Goal: Task Accomplishment & Management: Use online tool/utility

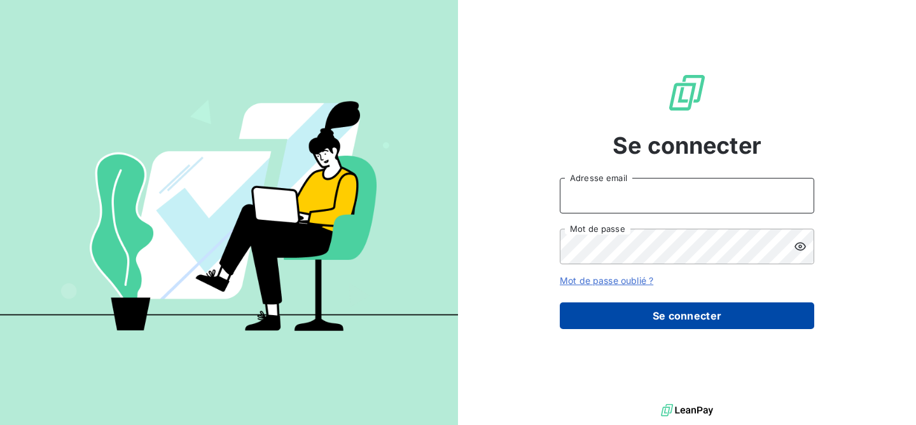
type input "[PERSON_NAME][EMAIL_ADDRESS][DOMAIN_NAME]"
click at [628, 309] on button "Se connecter" at bounding box center [686, 316] width 254 height 27
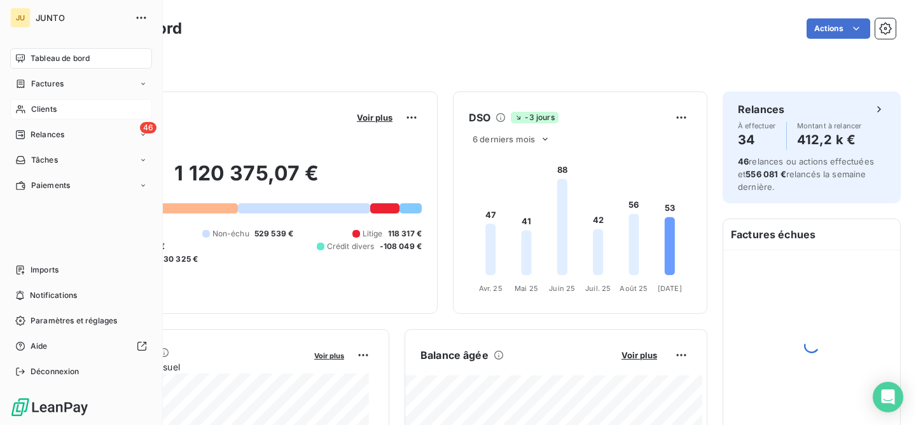
click at [38, 111] on span "Clients" at bounding box center [43, 109] width 25 height 11
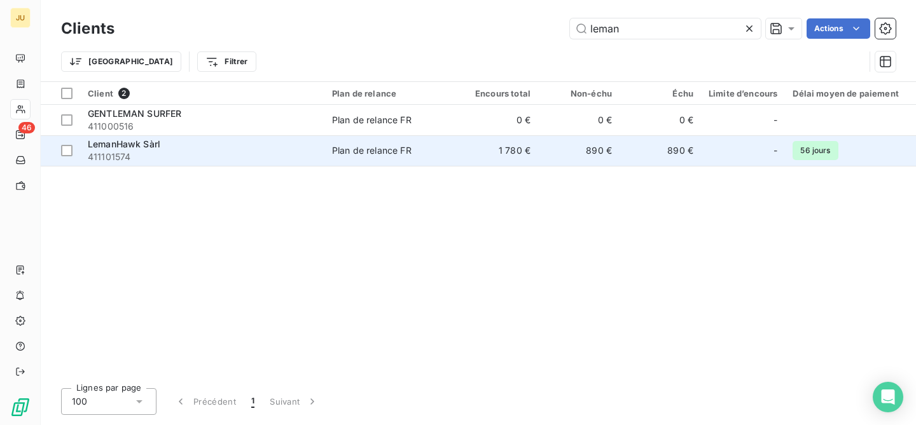
type input "leman"
click at [267, 139] on div "LemanHawk Sàrl" at bounding box center [202, 144] width 229 height 13
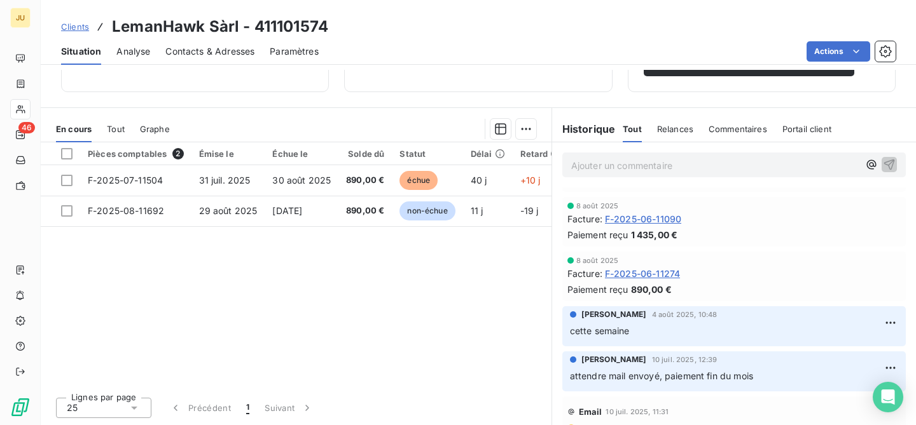
scroll to position [43, 0]
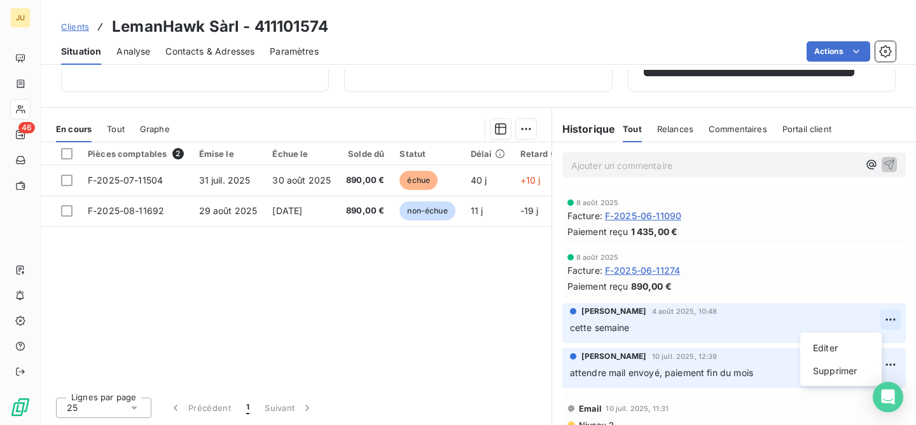
click at [878, 316] on html "JU 46 Clients LemanHawk Sàrl - 411101574 Situation Analyse Contacts & Adresses …" at bounding box center [458, 212] width 916 height 425
click at [846, 369] on div "Supprimer" at bounding box center [840, 371] width 71 height 20
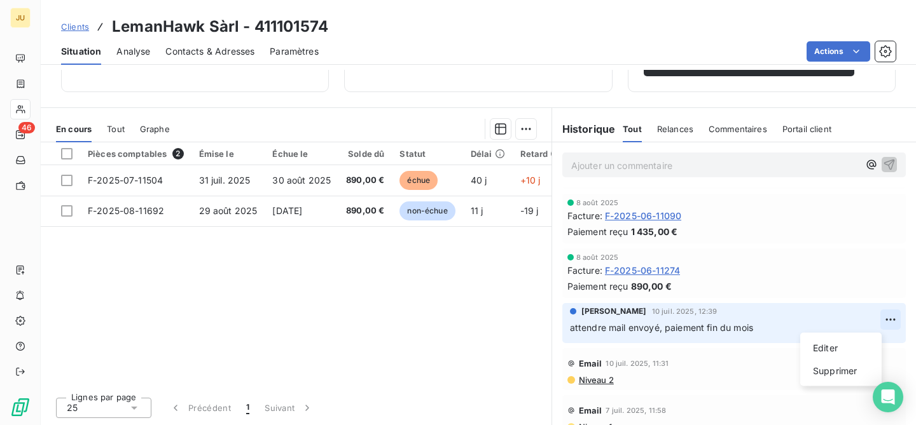
click at [871, 320] on html "JU 46 Clients LemanHawk Sàrl - 411101574 Situation Analyse Contacts & Adresses …" at bounding box center [458, 212] width 916 height 425
click at [853, 378] on div "Supprimer" at bounding box center [840, 371] width 71 height 20
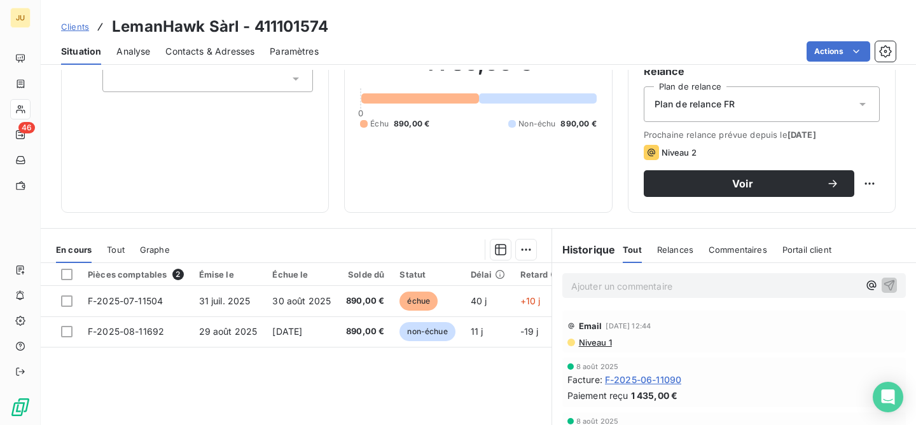
scroll to position [0, 0]
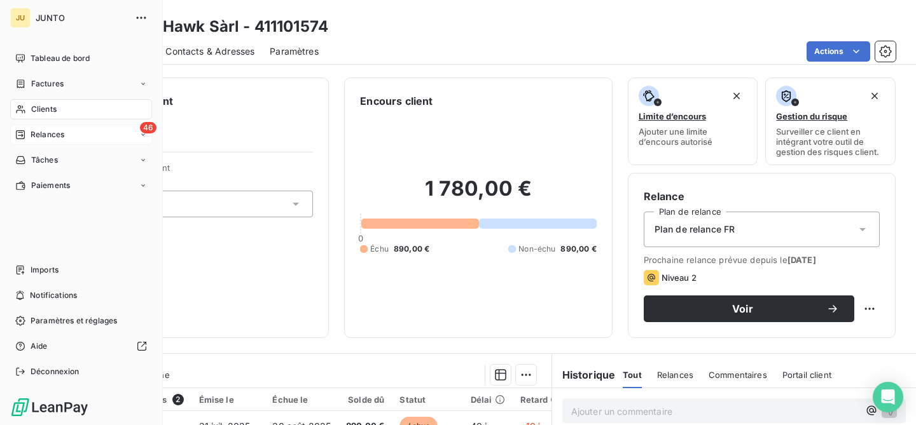
click at [16, 142] on div "46 Relances" at bounding box center [81, 135] width 142 height 20
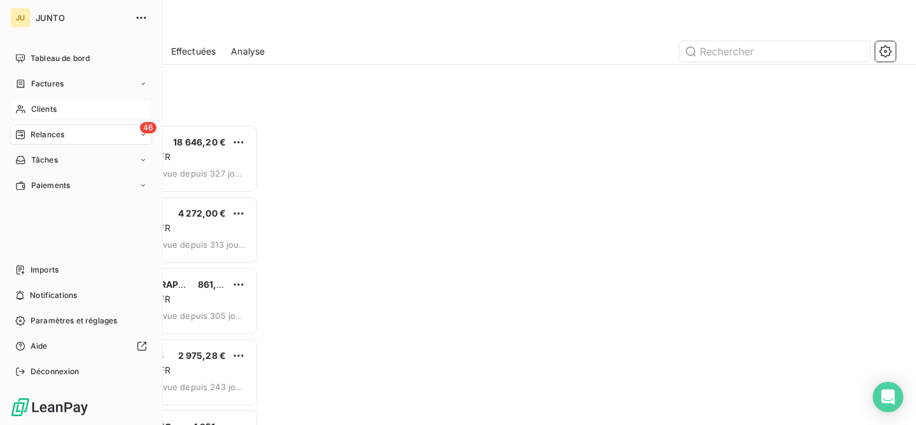
scroll to position [291, 188]
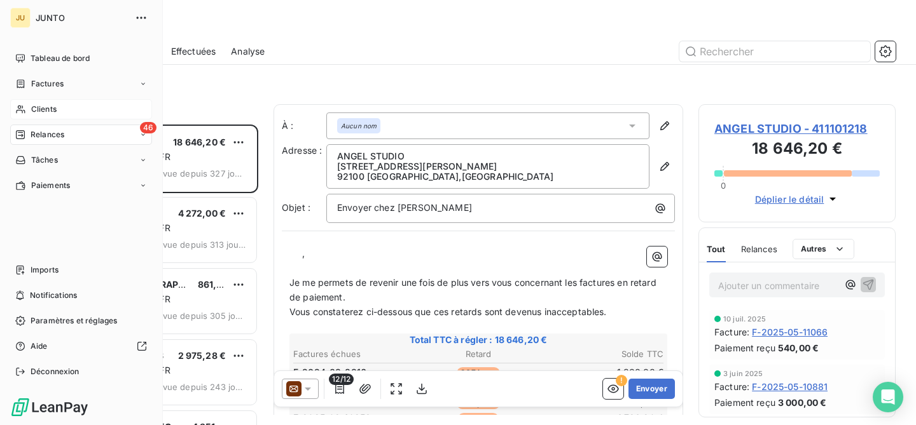
click at [78, 130] on div "46 Relances" at bounding box center [81, 135] width 142 height 20
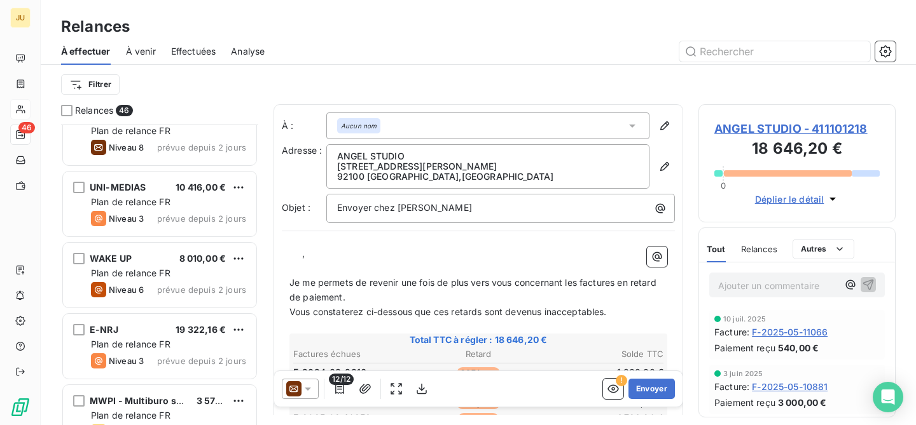
scroll to position [1460, 0]
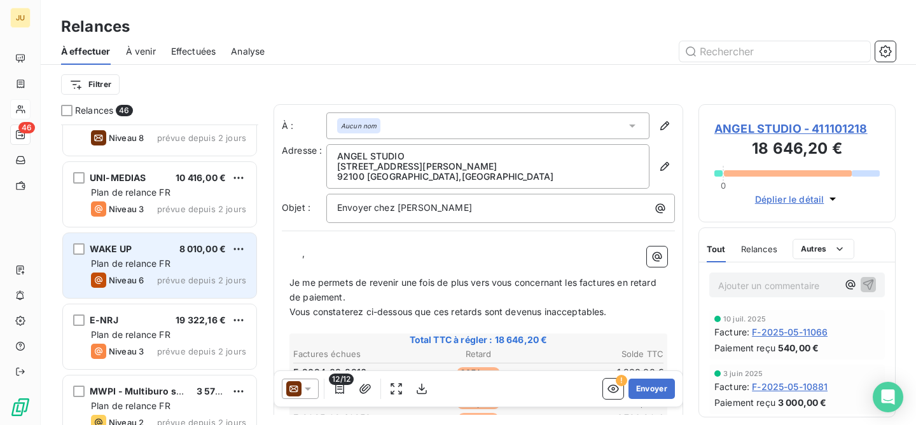
click at [215, 270] on div "WAKE UP 8 010,00 € Plan de relance FR Niveau 6 prévue depuis 2 jours" at bounding box center [159, 265] width 193 height 65
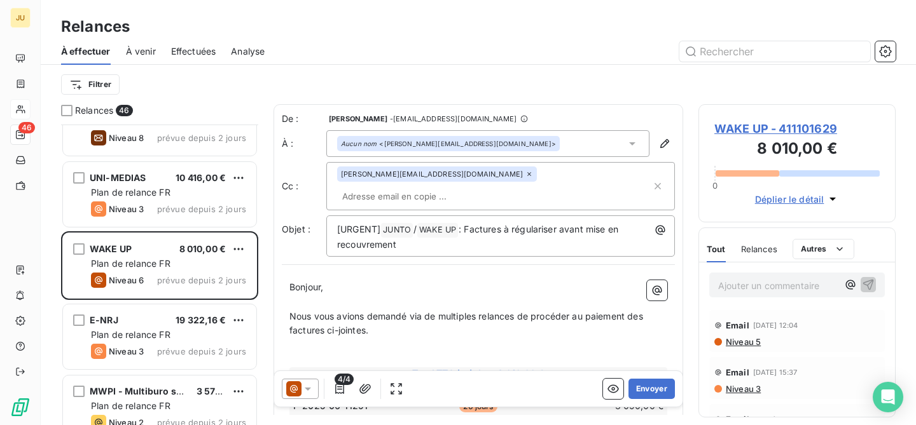
click at [484, 187] on input "text" at bounding box center [410, 196] width 147 height 19
click at [453, 295] on p "﻿" at bounding box center [478, 302] width 378 height 15
click at [476, 187] on input "text" at bounding box center [410, 196] width 147 height 19
paste input "[PERSON_NAME][EMAIL_ADDRESS][DOMAIN_NAME]"
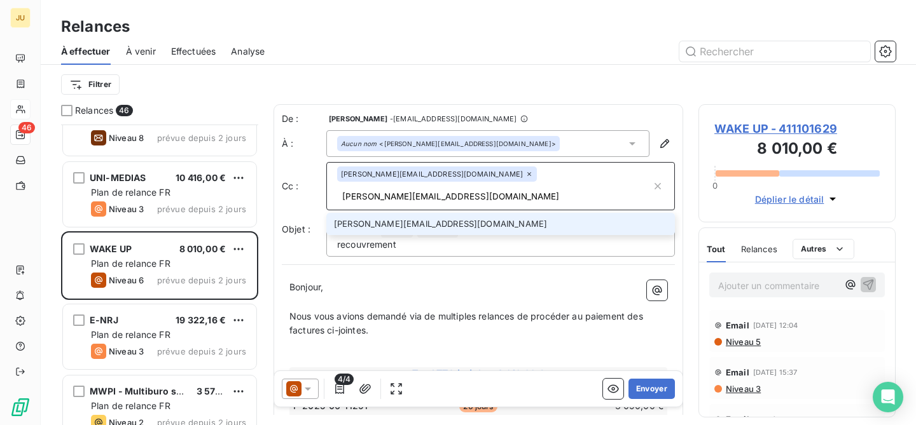
type input "[PERSON_NAME][EMAIL_ADDRESS][DOMAIN_NAME]"
click at [457, 213] on li "[PERSON_NAME][EMAIL_ADDRESS][DOMAIN_NAME]" at bounding box center [500, 224] width 348 height 22
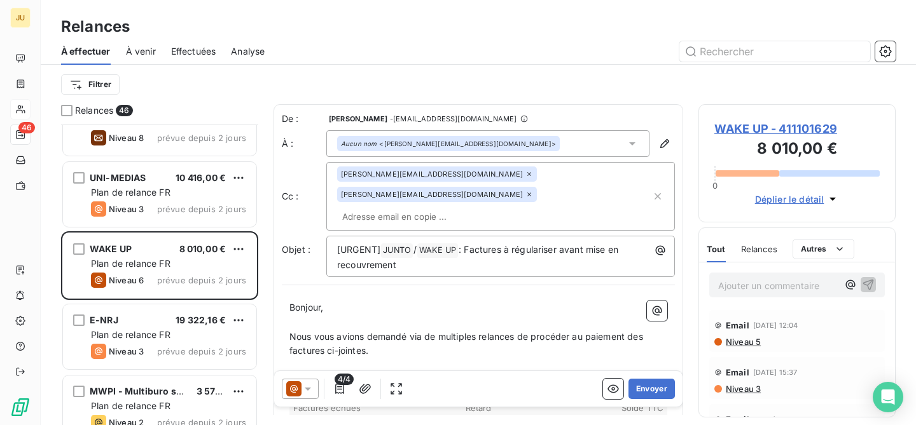
click at [420, 207] on input "text" at bounding box center [410, 216] width 147 height 19
paste input "[PERSON_NAME][EMAIL_ADDRESS][DOMAIN_NAME]"
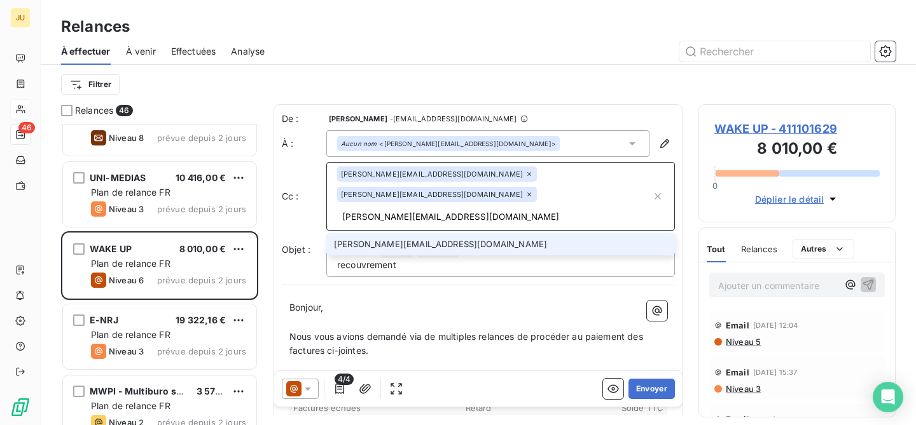
type input "[PERSON_NAME][EMAIL_ADDRESS][DOMAIN_NAME]"
click at [412, 233] on li "[PERSON_NAME][EMAIL_ADDRESS][DOMAIN_NAME]" at bounding box center [500, 244] width 348 height 22
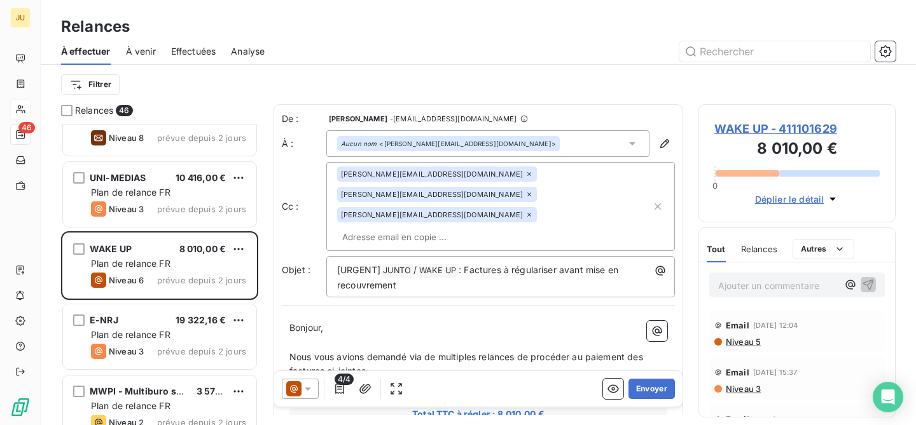
click at [311, 386] on icon at bounding box center [307, 389] width 13 height 13
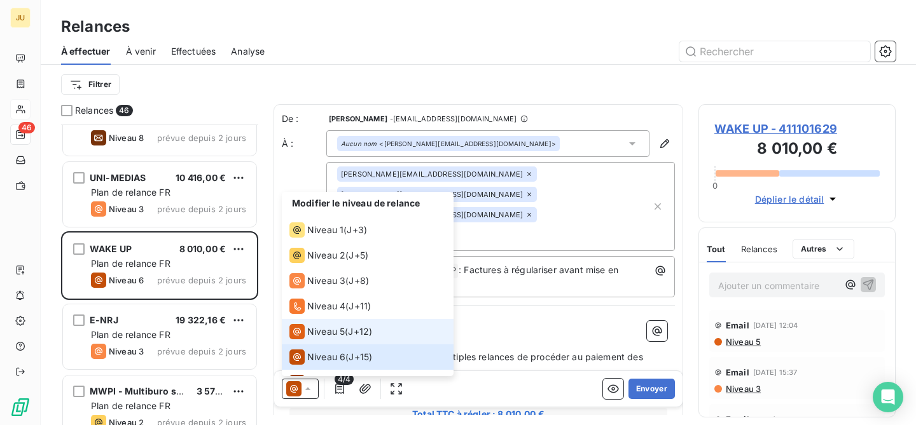
click at [336, 338] on span "Niveau 5" at bounding box center [326, 332] width 38 height 13
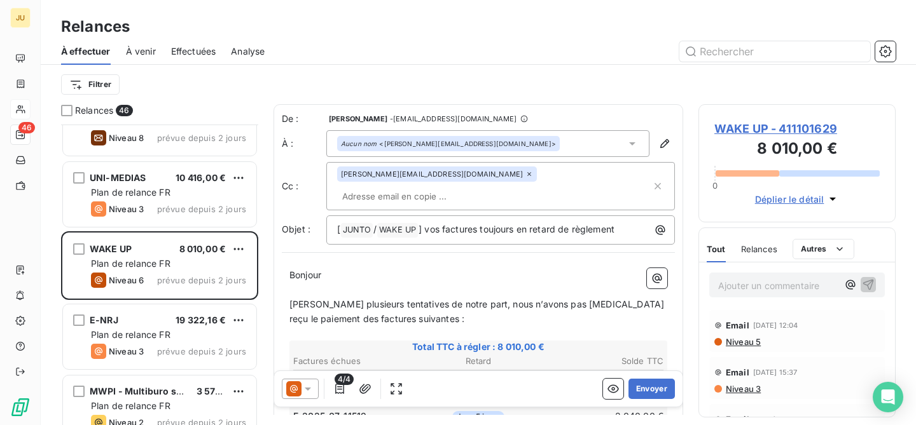
click at [479, 187] on input "text" at bounding box center [410, 196] width 147 height 19
paste input "[PERSON_NAME][EMAIL_ADDRESS][DOMAIN_NAME]"
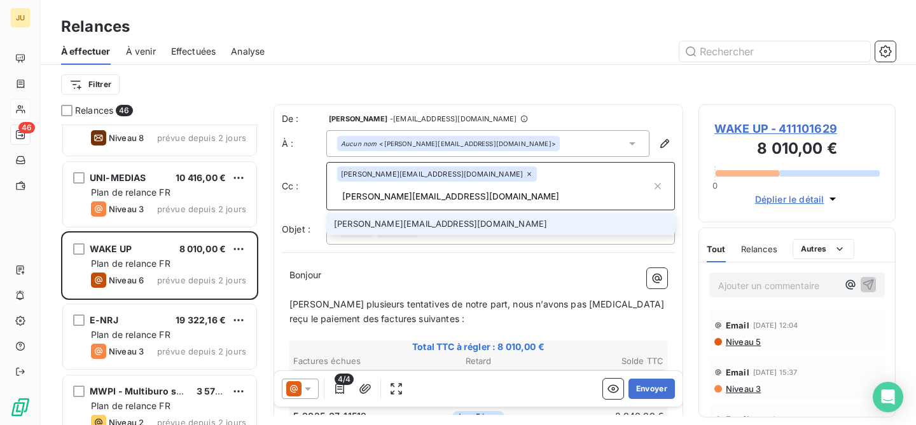
type input "[PERSON_NAME][EMAIL_ADDRESS][DOMAIN_NAME]"
click at [451, 213] on li "[PERSON_NAME][EMAIL_ADDRESS][DOMAIN_NAME]" at bounding box center [500, 224] width 348 height 22
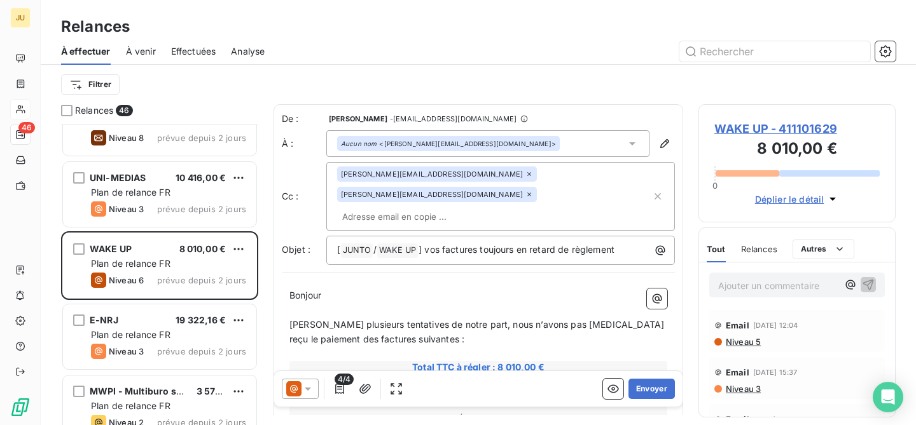
click at [439, 145] on div "Aucun nom <[PERSON_NAME][EMAIL_ADDRESS][DOMAIN_NAME]>" at bounding box center [448, 143] width 215 height 9
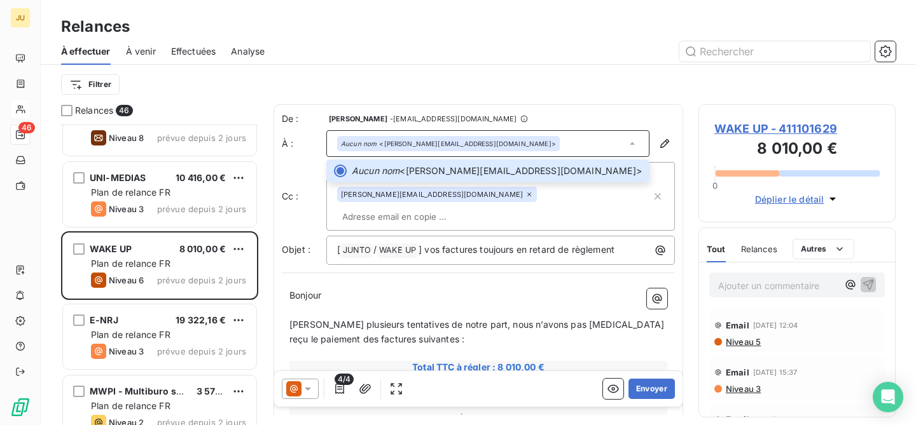
click at [521, 141] on div "Aucun nom <[PERSON_NAME][EMAIL_ADDRESS][DOMAIN_NAME]>" at bounding box center [487, 143] width 323 height 27
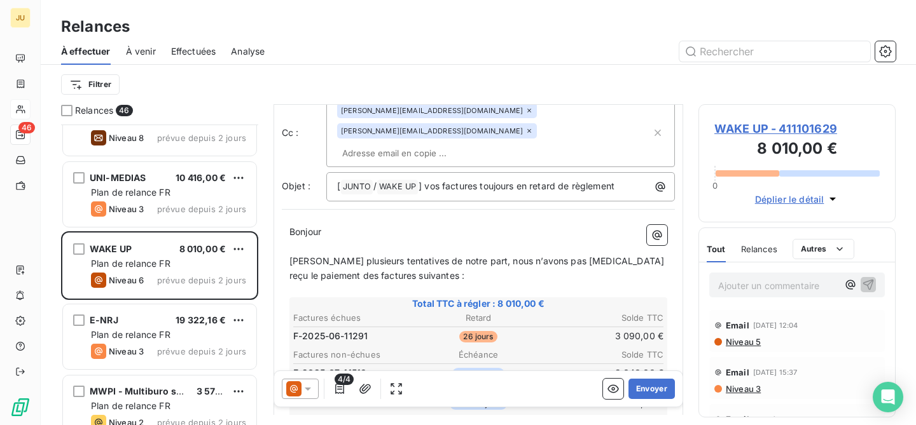
scroll to position [68, 0]
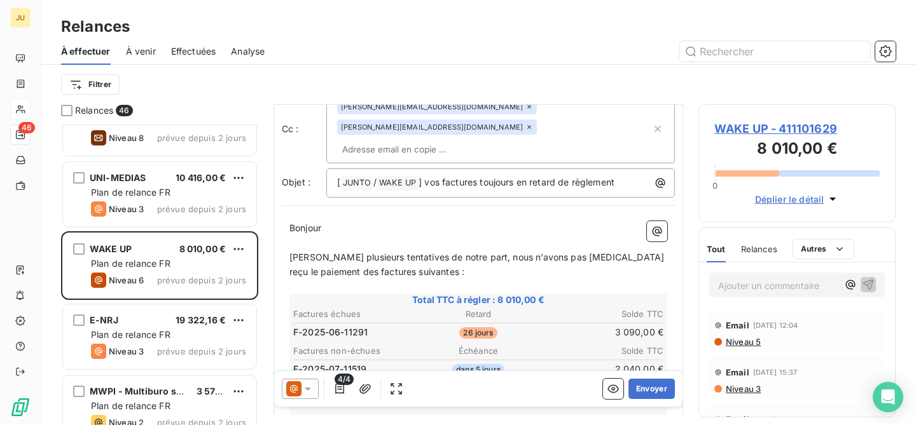
click at [368, 326] on td "F-2025-06-11291" at bounding box center [353, 333] width 123 height 14
click at [355, 326] on span "F-2025-06-11291" at bounding box center [330, 332] width 74 height 13
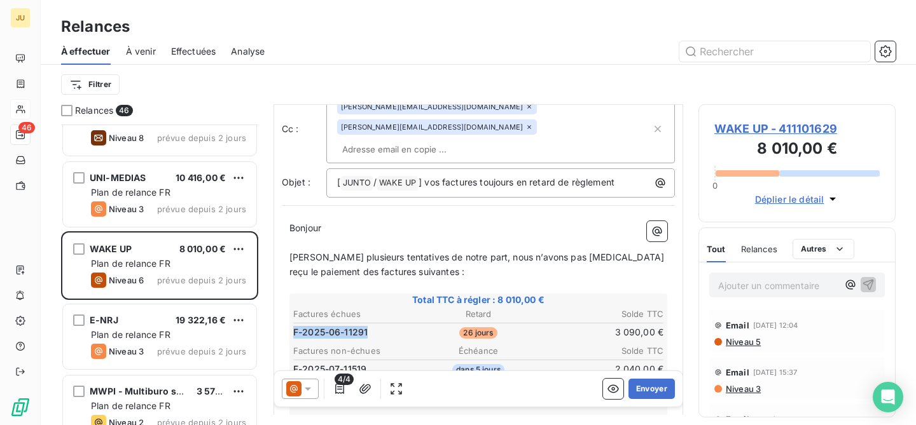
drag, startPoint x: 371, startPoint y: 311, endPoint x: 293, endPoint y: 315, distance: 77.7
click at [293, 326] on td "F-2025-06-11291" at bounding box center [353, 333] width 123 height 14
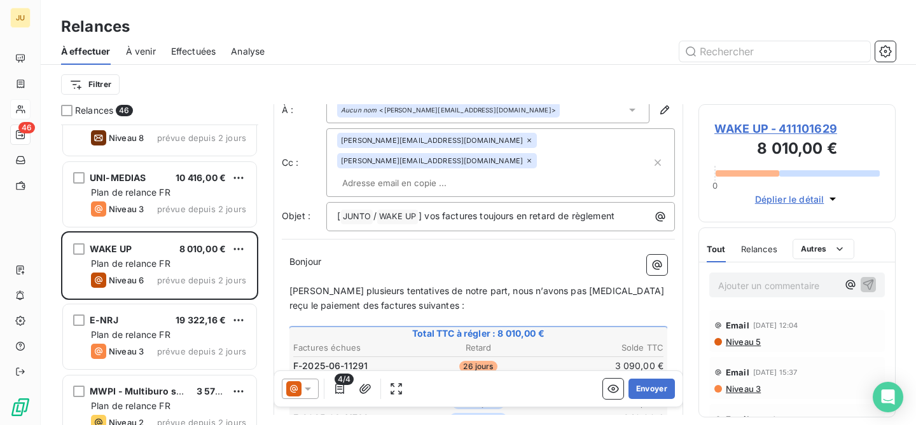
scroll to position [0, 0]
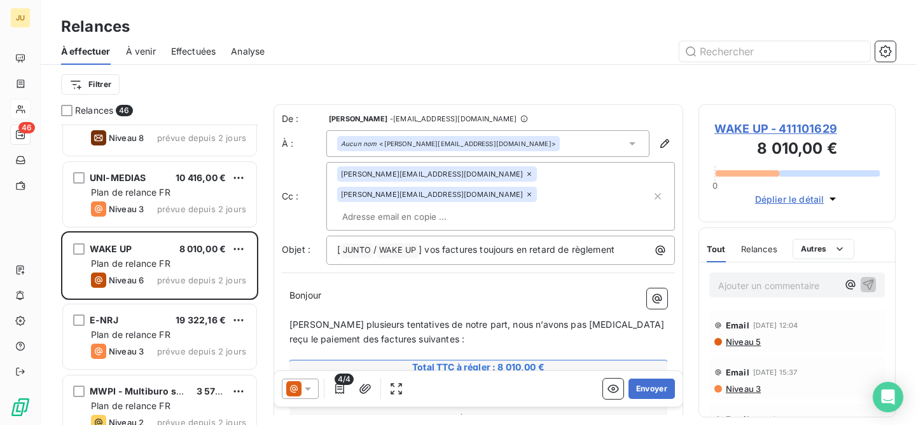
click at [736, 343] on span "Niveau 5" at bounding box center [742, 342] width 36 height 10
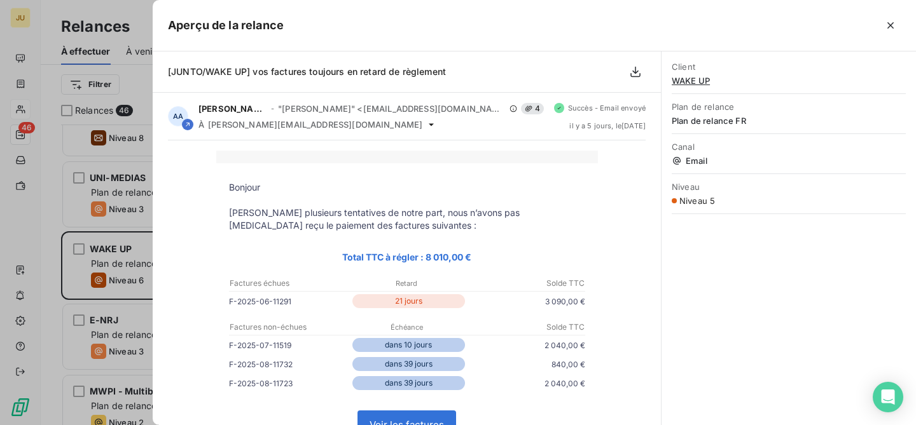
drag, startPoint x: 287, startPoint y: 301, endPoint x: 219, endPoint y: 300, distance: 68.0
click at [219, 300] on td "F-2025-06-11291 21 jours 3 090,00 €" at bounding box center [406, 303] width 381 height 19
copy td "F-2025-06-11291"
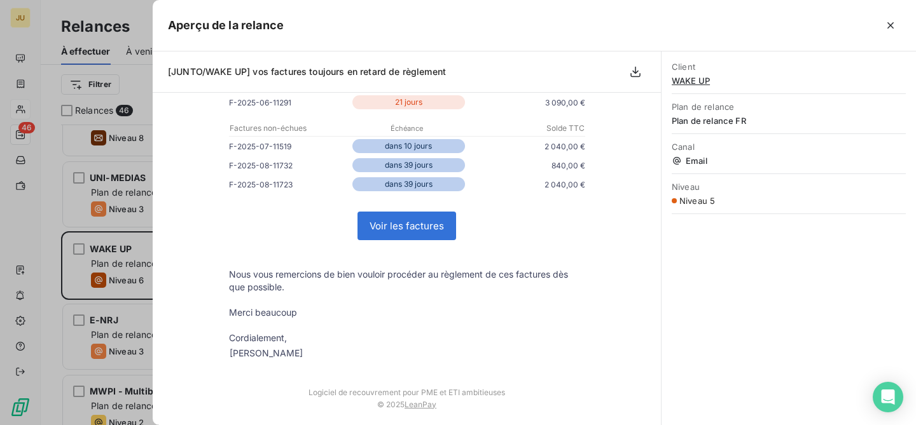
scroll to position [248, 0]
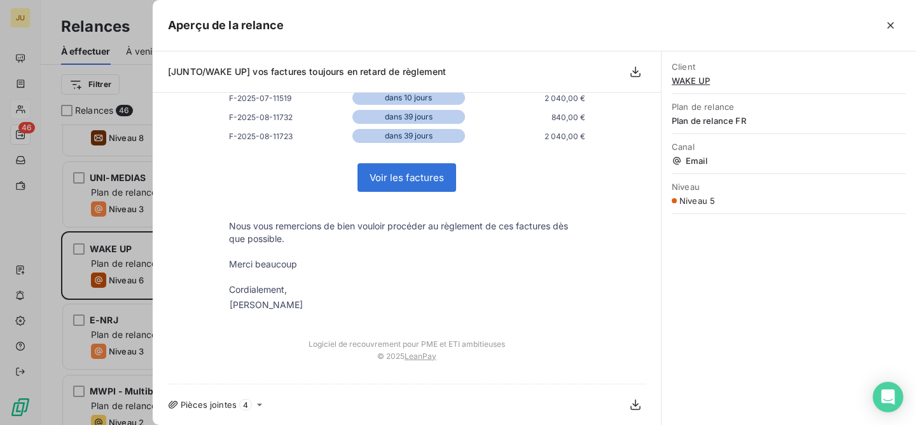
click at [256, 406] on icon at bounding box center [259, 405] width 10 height 10
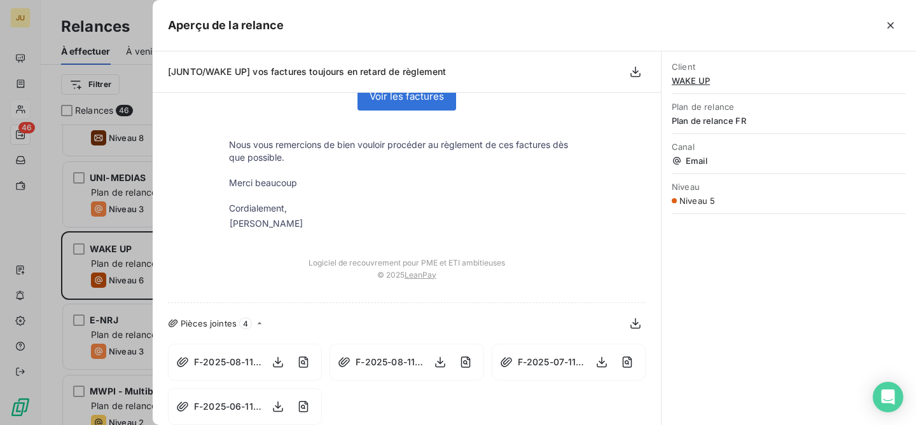
scroll to position [340, 0]
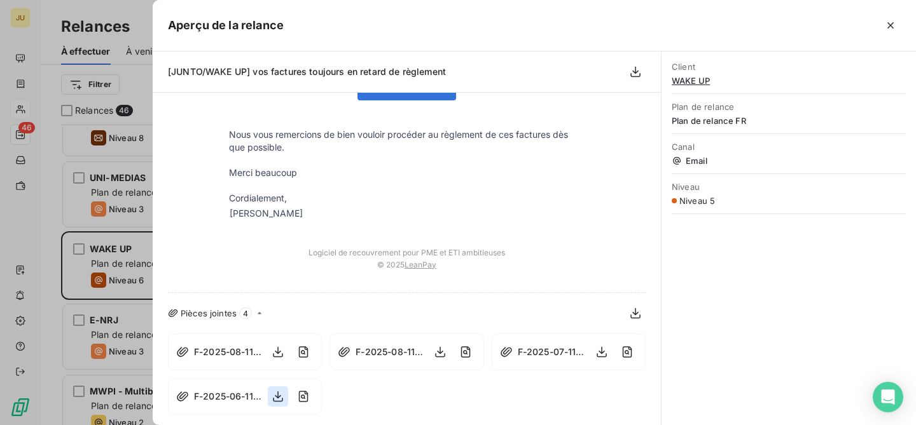
click at [276, 397] on icon "button" at bounding box center [278, 396] width 10 height 11
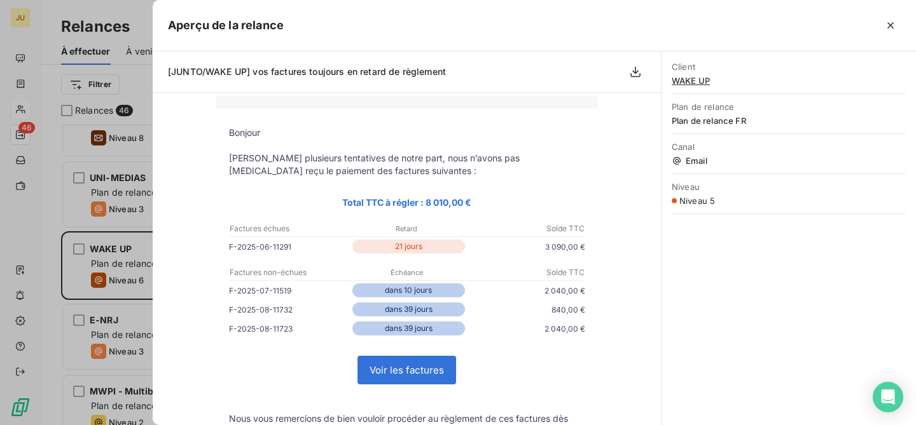
scroll to position [51, 0]
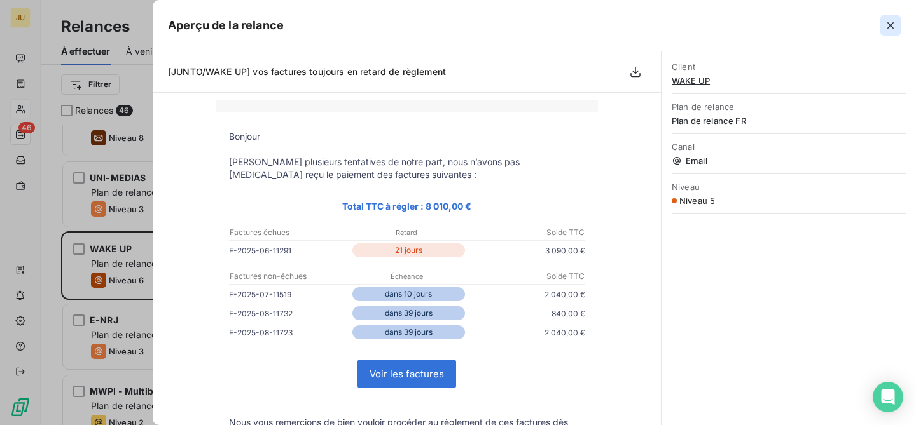
click at [889, 24] on icon "button" at bounding box center [890, 25] width 6 height 6
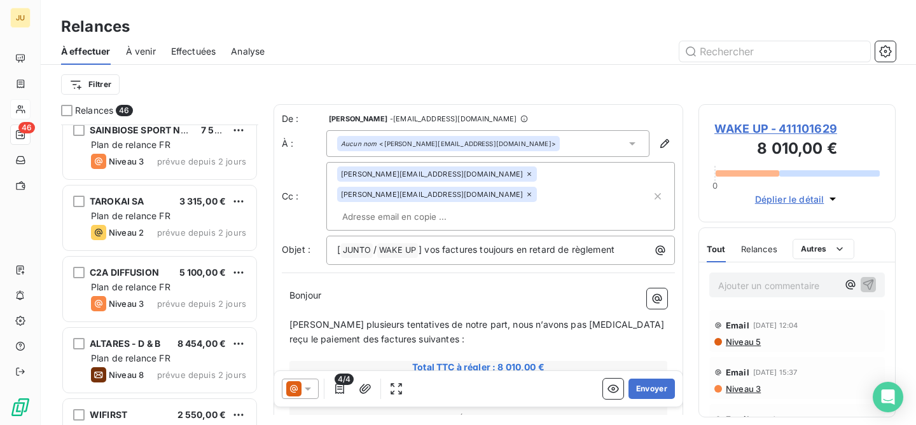
scroll to position [2158, 0]
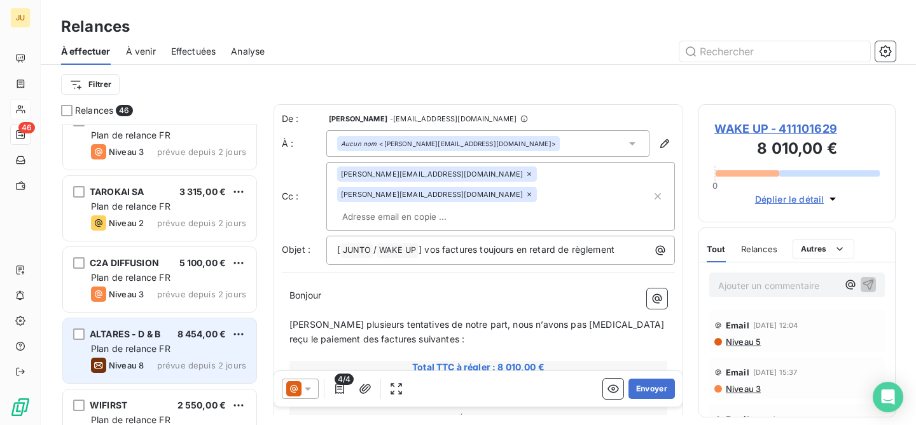
click at [172, 342] on div "ALTARES - D & B 8 454,00 € Plan de relance FR Niveau 8 prévue depuis 2 jours" at bounding box center [159, 351] width 193 height 65
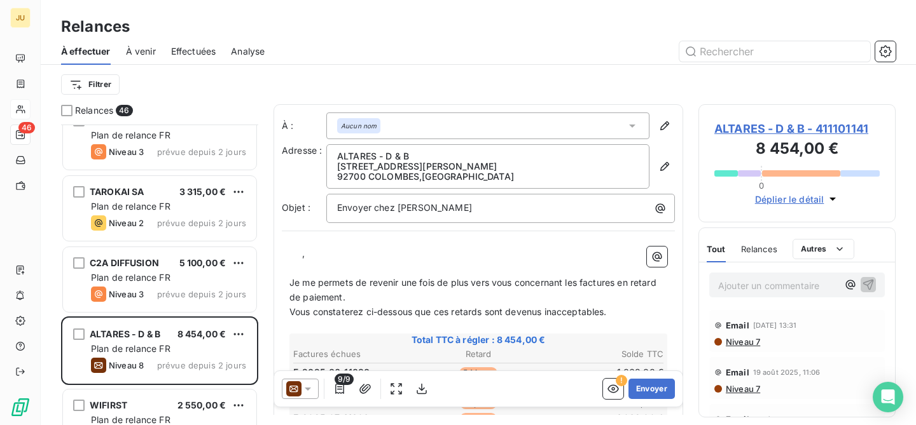
click at [303, 397] on div at bounding box center [300, 389] width 37 height 20
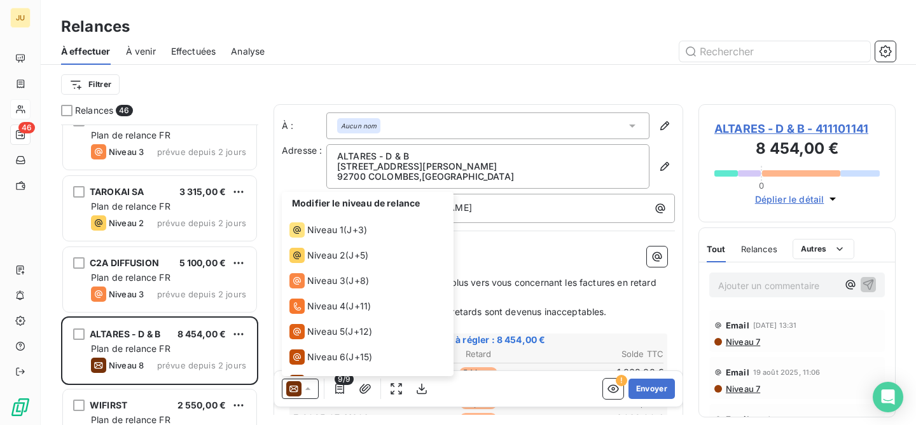
scroll to position [45, 0]
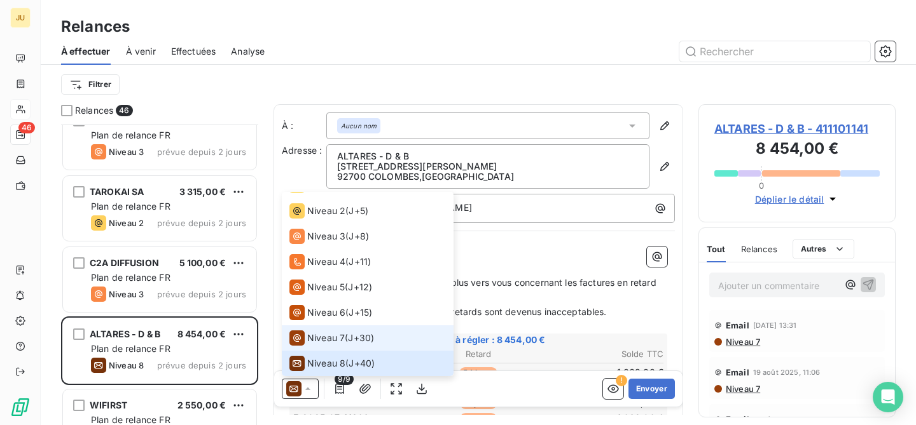
click at [329, 340] on span "Niveau 7" at bounding box center [326, 338] width 38 height 13
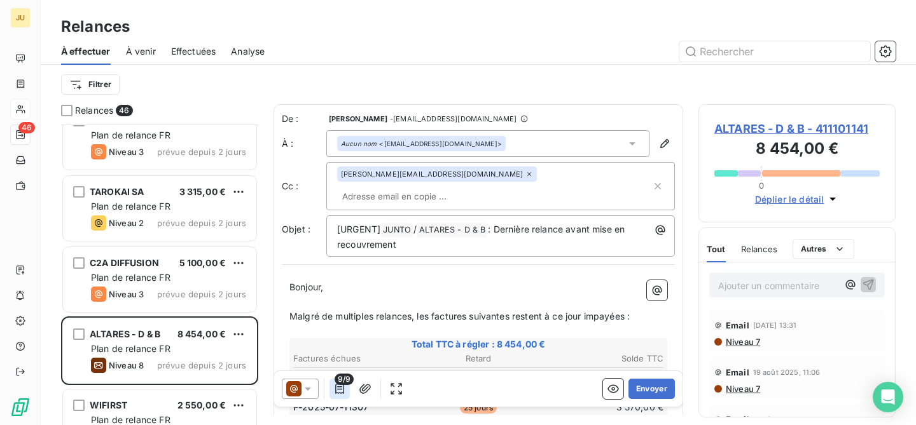
click at [334, 392] on icon "button" at bounding box center [339, 389] width 13 height 13
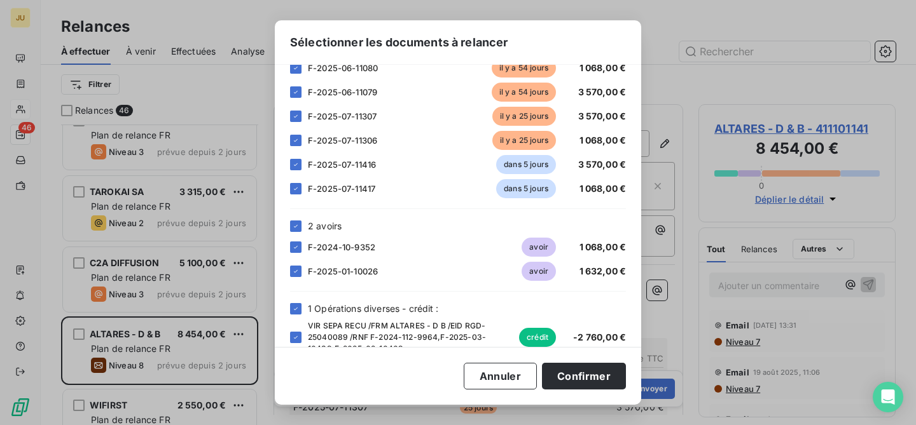
scroll to position [113, 0]
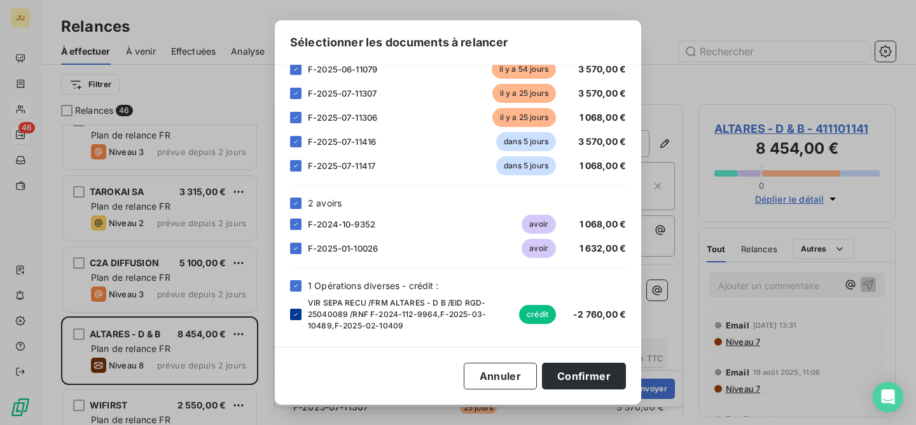
click at [296, 312] on icon at bounding box center [296, 315] width 8 height 8
click at [295, 247] on icon at bounding box center [296, 249] width 8 height 8
click at [295, 221] on icon at bounding box center [296, 225] width 8 height 8
click at [588, 369] on button "Confirmer" at bounding box center [584, 376] width 84 height 27
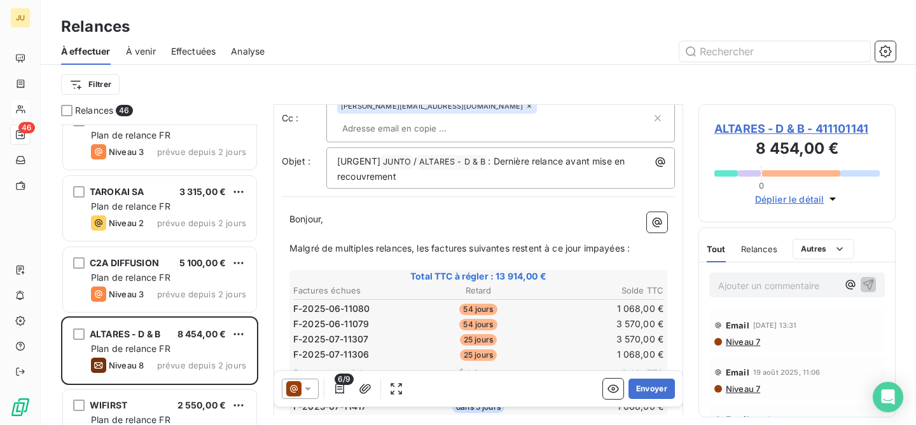
scroll to position [0, 0]
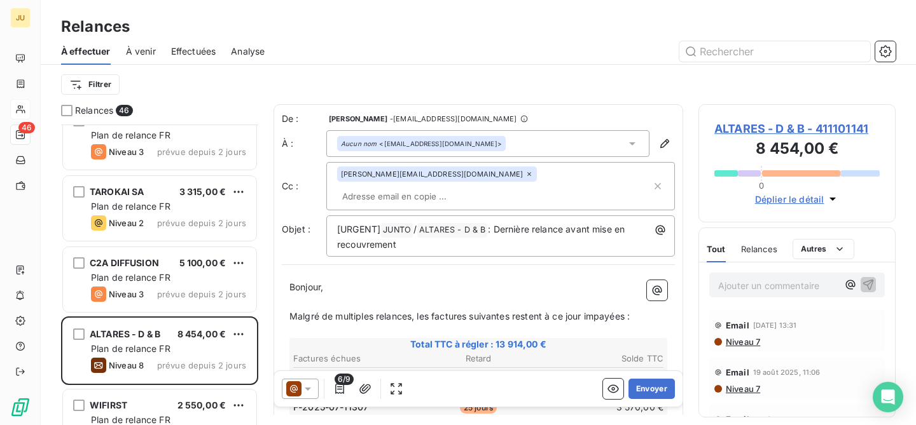
click at [484, 187] on input "text" at bounding box center [410, 196] width 147 height 19
paste input "[EMAIL_ADDRESS][DOMAIN_NAME]"
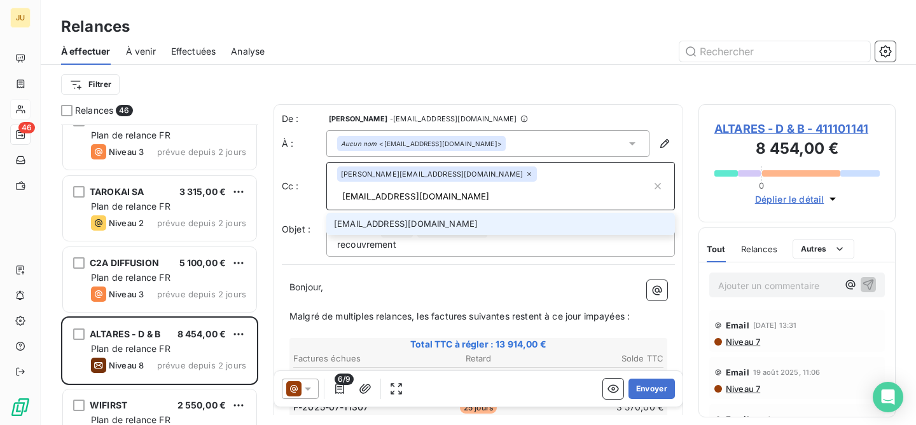
type input "[EMAIL_ADDRESS][DOMAIN_NAME]"
click at [502, 213] on li "[EMAIL_ADDRESS][DOMAIN_NAME]" at bounding box center [500, 224] width 348 height 22
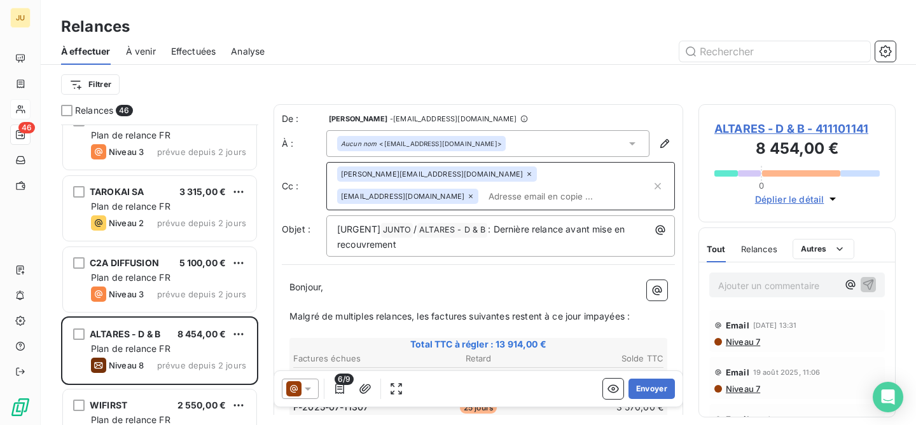
click at [545, 198] on input "text" at bounding box center [567, 196] width 168 height 19
click at [19, 128] on span "46" at bounding box center [26, 127] width 17 height 11
click at [19, 128] on div "46" at bounding box center [20, 135] width 20 height 20
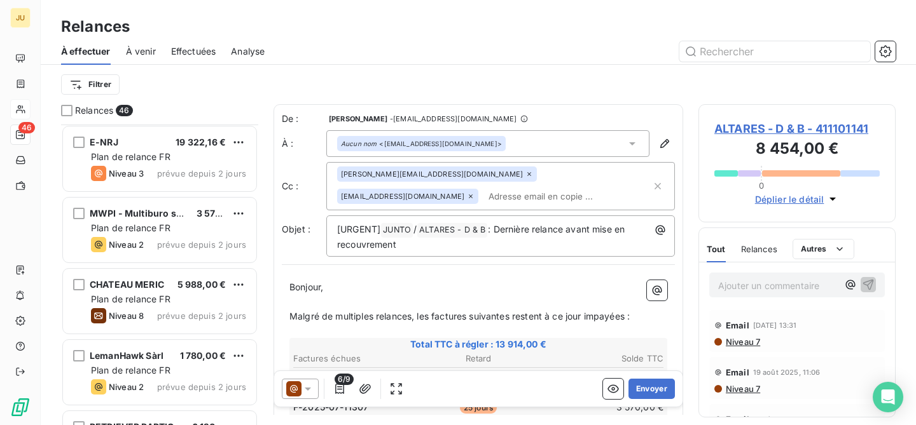
scroll to position [1594, 0]
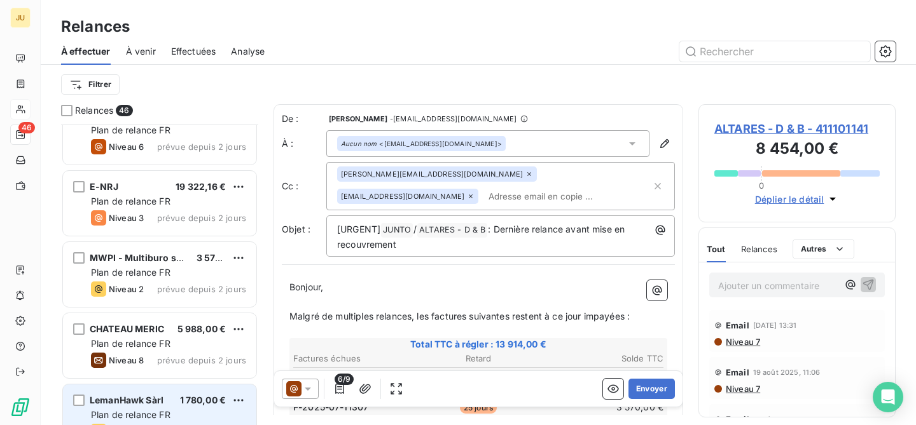
click at [175, 408] on div "LemanHawk Sàrl 1 780,00 € Plan de relance FR Niveau 2 prévue depuis 2 jours" at bounding box center [159, 417] width 193 height 65
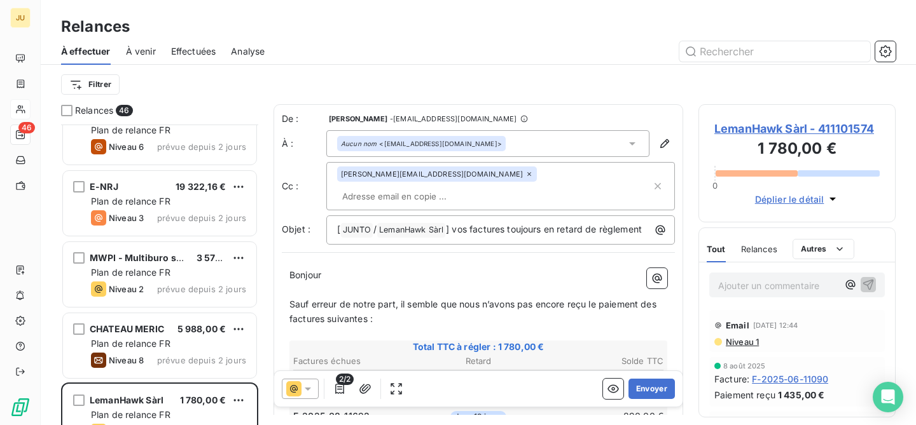
click at [473, 187] on input "text" at bounding box center [410, 196] width 147 height 19
paste input "[PERSON_NAME][EMAIL_ADDRESS][DOMAIN_NAME]"
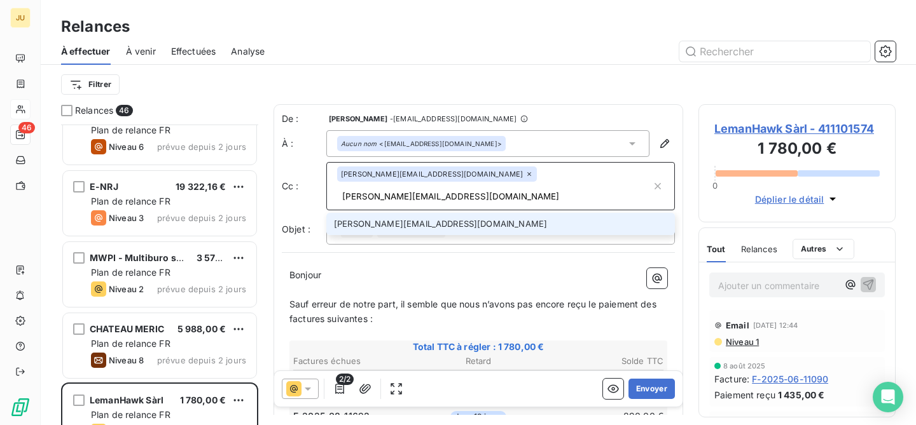
type input "[PERSON_NAME][EMAIL_ADDRESS][DOMAIN_NAME]"
click at [442, 213] on li "[PERSON_NAME][EMAIL_ADDRESS][DOMAIN_NAME]" at bounding box center [500, 224] width 348 height 22
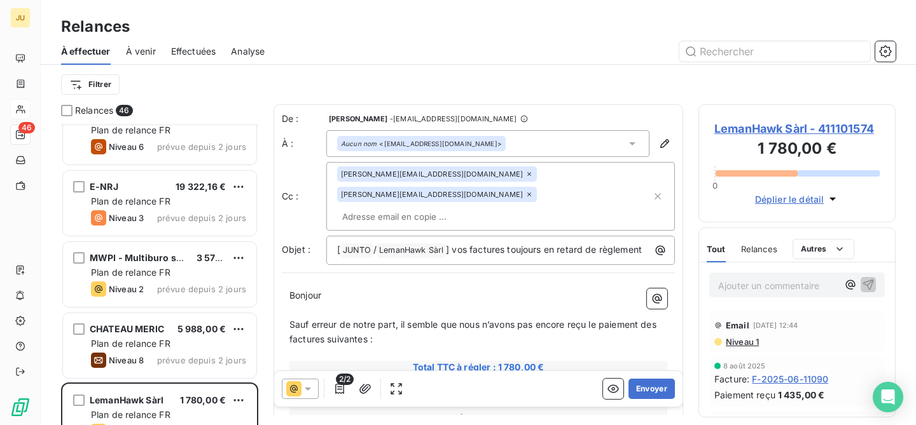
click at [441, 207] on input "text" at bounding box center [410, 216] width 147 height 19
paste input "[PERSON_NAME][EMAIL_ADDRESS][DOMAIN_NAME]"
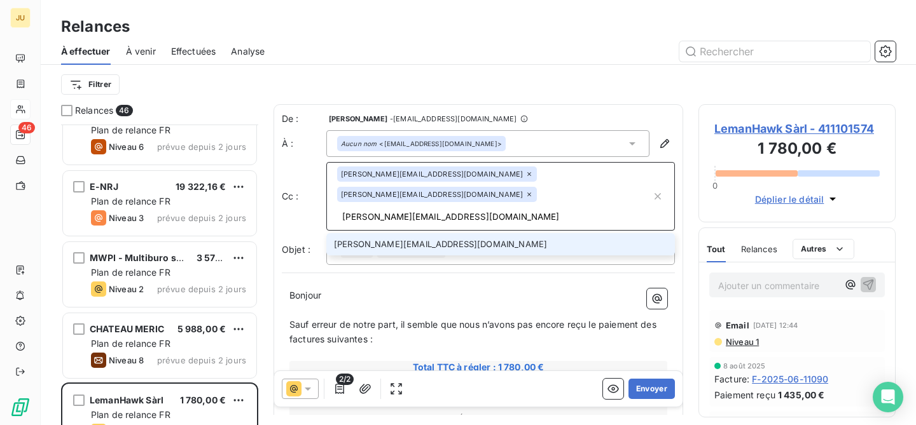
type input "[PERSON_NAME][EMAIL_ADDRESS][DOMAIN_NAME]"
click at [430, 233] on li "[PERSON_NAME][EMAIL_ADDRESS][DOMAIN_NAME]" at bounding box center [500, 244] width 348 height 22
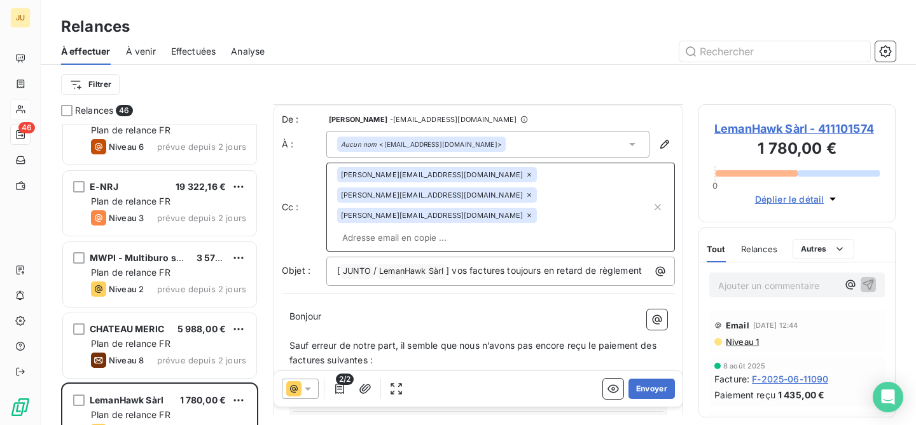
scroll to position [266, 0]
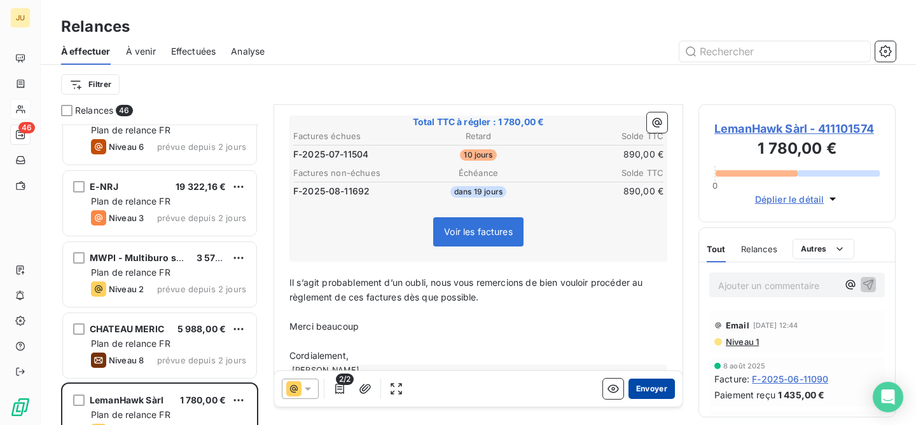
click at [635, 392] on button "Envoyer" at bounding box center [651, 389] width 46 height 20
